Goal: Transaction & Acquisition: Subscribe to service/newsletter

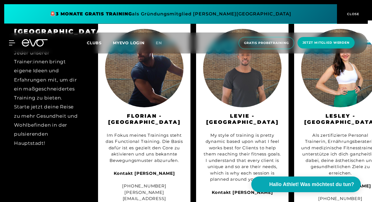
scroll to position [565, 0]
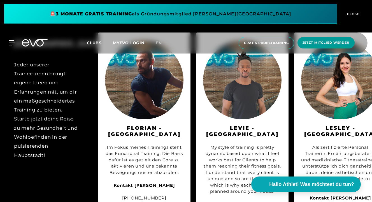
click at [323, 42] on span "Jetzt Mitglied werden" at bounding box center [325, 42] width 47 height 5
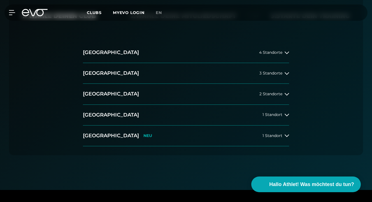
scroll to position [150, 0]
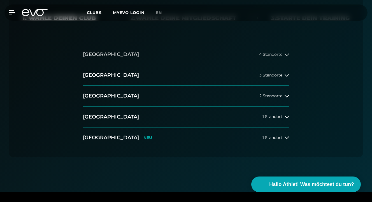
click at [283, 55] on div "4 Standorte" at bounding box center [274, 54] width 30 height 4
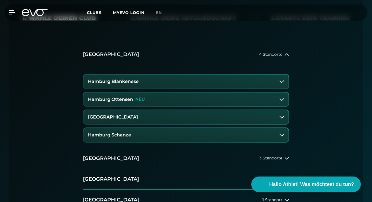
click at [170, 83] on button "Hamburg Blankenese" at bounding box center [185, 81] width 205 height 14
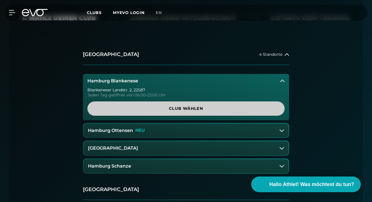
click at [176, 106] on span "Club wählen" at bounding box center [186, 108] width 184 height 6
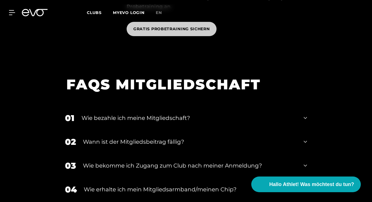
scroll to position [849, 0]
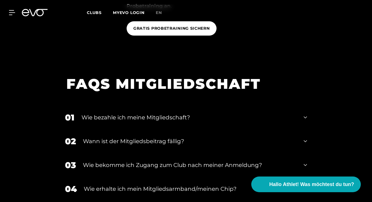
click at [306, 114] on icon at bounding box center [304, 117] width 3 height 7
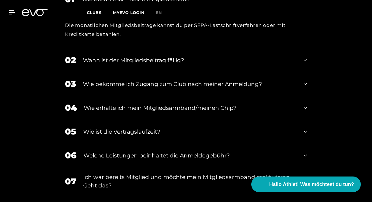
scroll to position [967, 0]
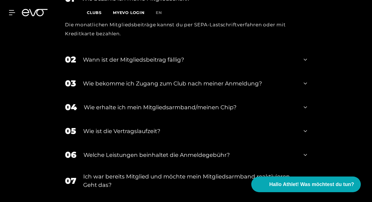
click at [304, 80] on icon at bounding box center [304, 83] width 3 height 7
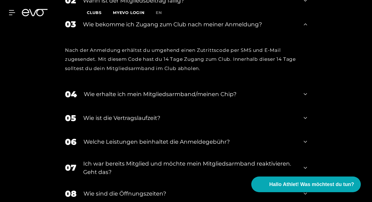
scroll to position [1027, 0]
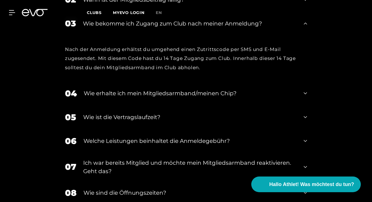
click at [304, 92] on icon at bounding box center [304, 93] width 3 height 2
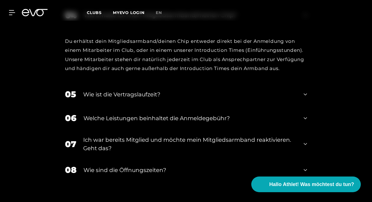
scroll to position [1106, 0]
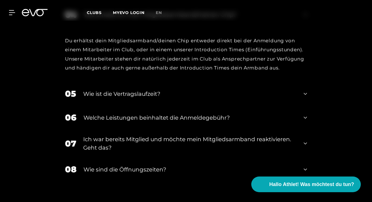
click at [306, 114] on icon at bounding box center [304, 117] width 3 height 7
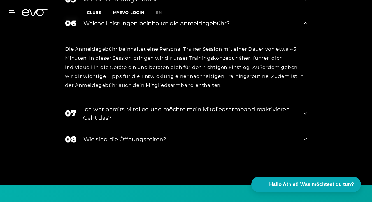
scroll to position [1200, 0]
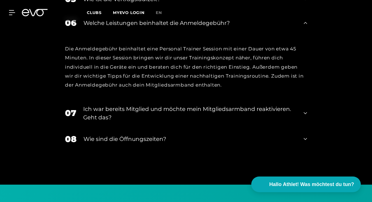
click at [304, 135] on icon at bounding box center [304, 138] width 3 height 7
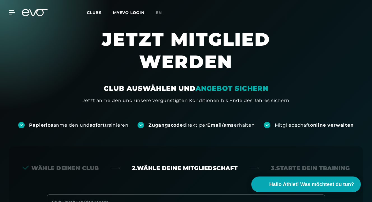
scroll to position [0, 0]
